Goal: Information Seeking & Learning: Find specific fact

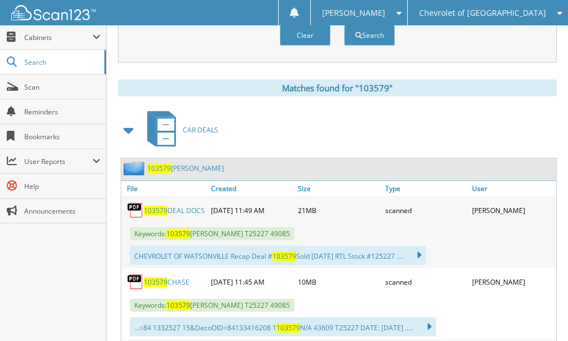
click at [491, 6] on div "Chevrolet of [GEOGRAPHIC_DATA]" at bounding box center [487, 12] width 149 height 25
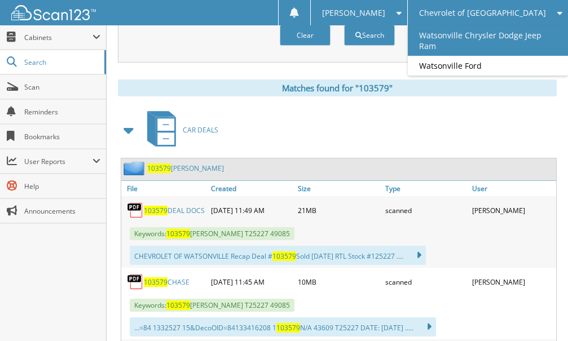
click at [491, 43] on link "Watsonville Chrysler Dodge Jeep Ram" at bounding box center [487, 40] width 160 height 30
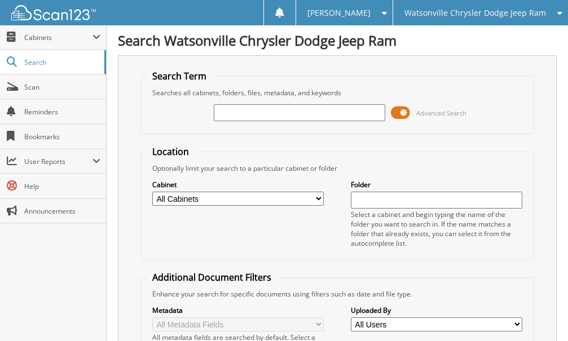
click at [249, 115] on input "text" at bounding box center [299, 112] width 171 height 17
type input "pd783a"
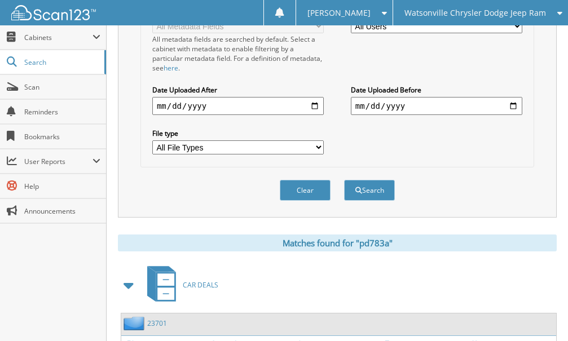
scroll to position [556, 0]
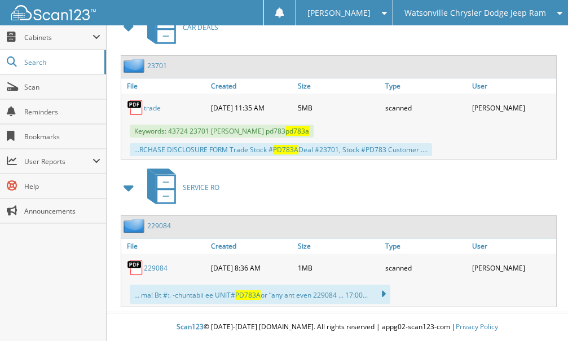
click at [157, 265] on link "229084" at bounding box center [156, 268] width 24 height 10
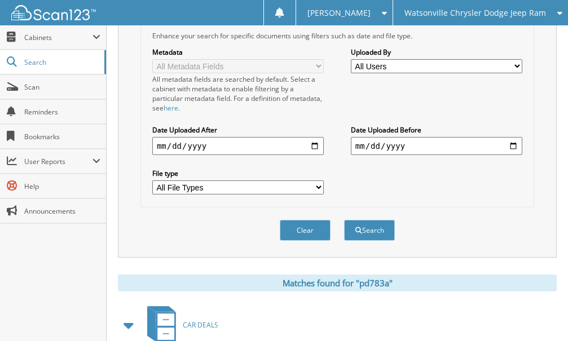
scroll to position [0, 0]
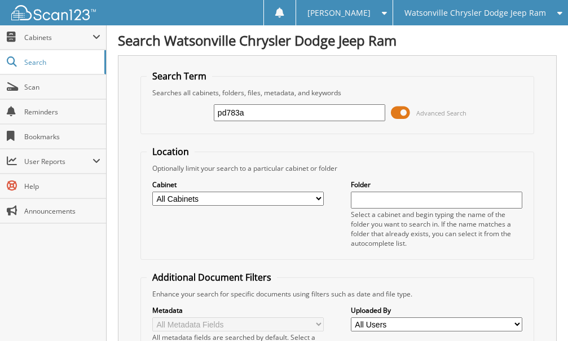
drag, startPoint x: 50, startPoint y: 283, endPoint x: 69, endPoint y: 225, distance: 61.0
click at [50, 276] on div "Close Cabinets This Company All Companies Email Addresses" at bounding box center [53, 183] width 107 height 316
